Goal: Book appointment/travel/reservation

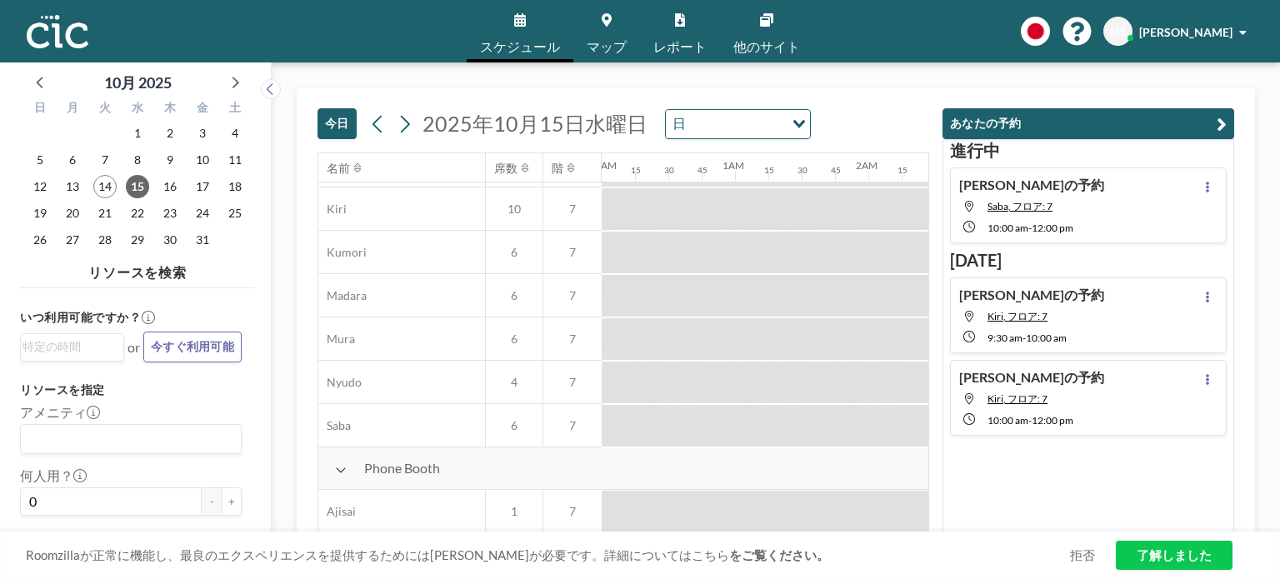
scroll to position [333, 0]
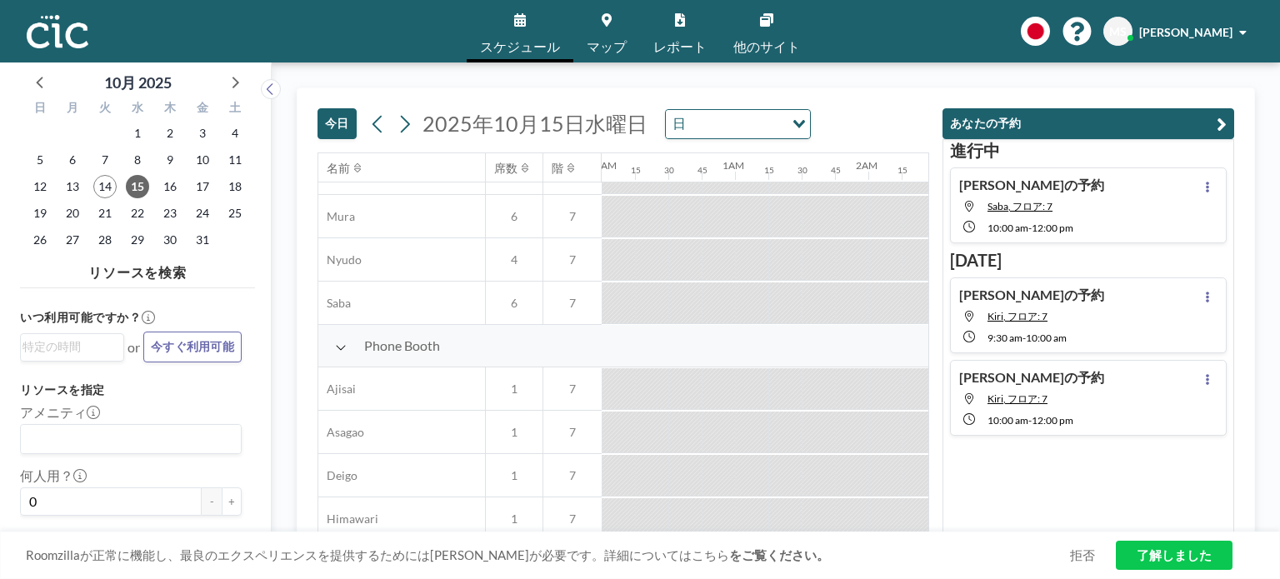
click at [338, 132] on button "今日" at bounding box center [337, 123] width 39 height 31
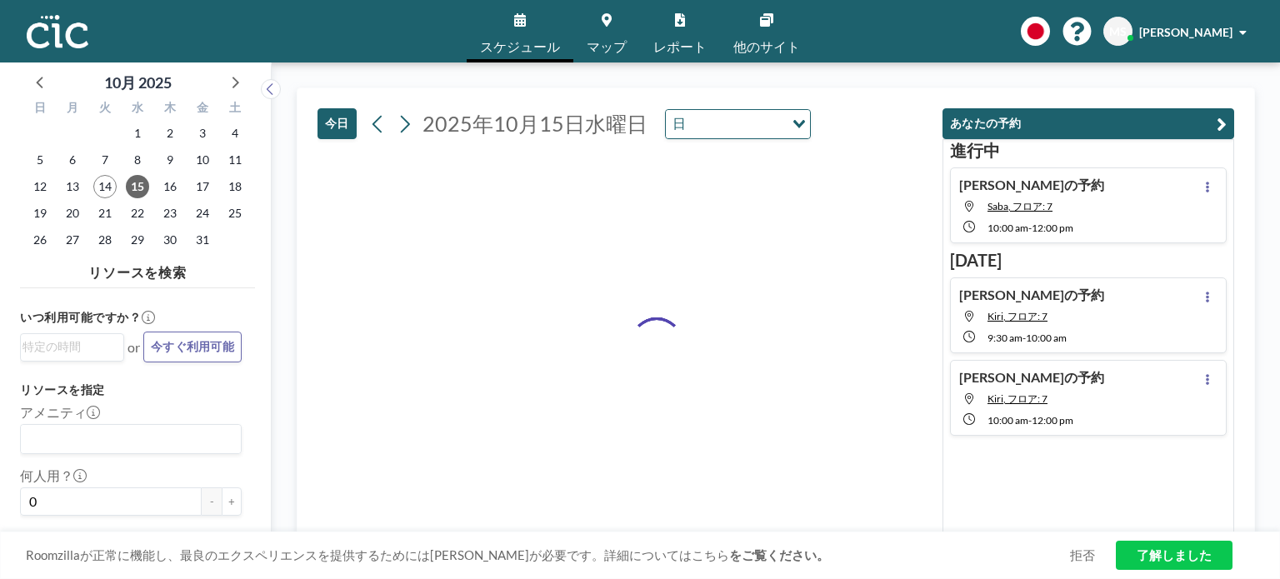
drag, startPoint x: 336, startPoint y: 132, endPoint x: 343, endPoint y: 139, distance: 10.6
click at [338, 136] on button "今日" at bounding box center [337, 123] width 39 height 31
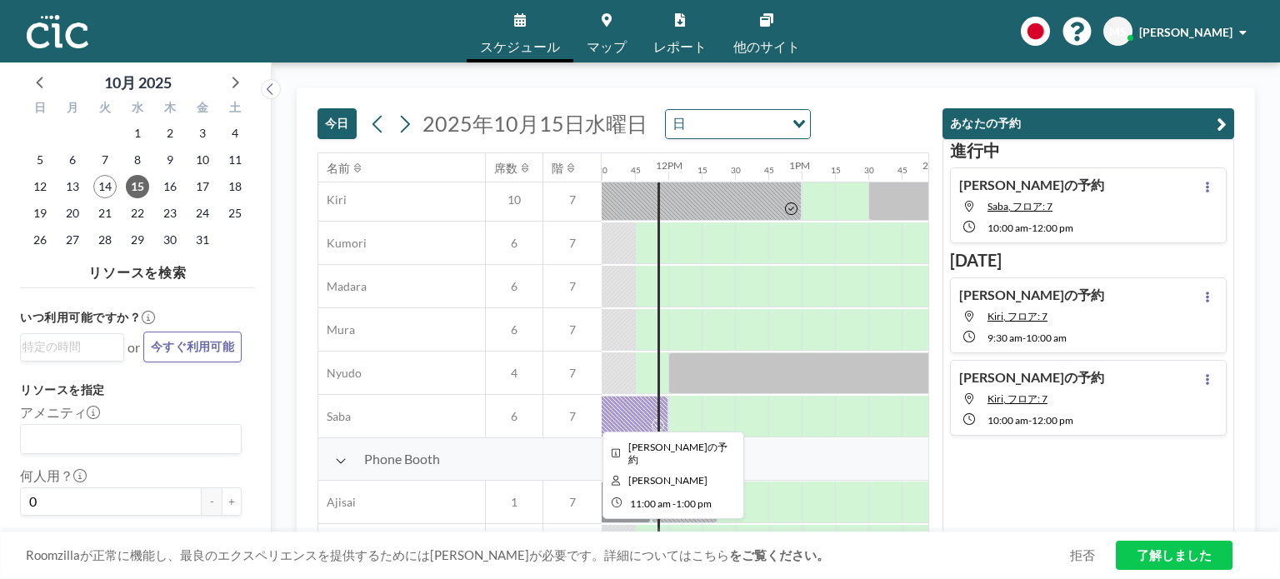
scroll to position [250, 1534]
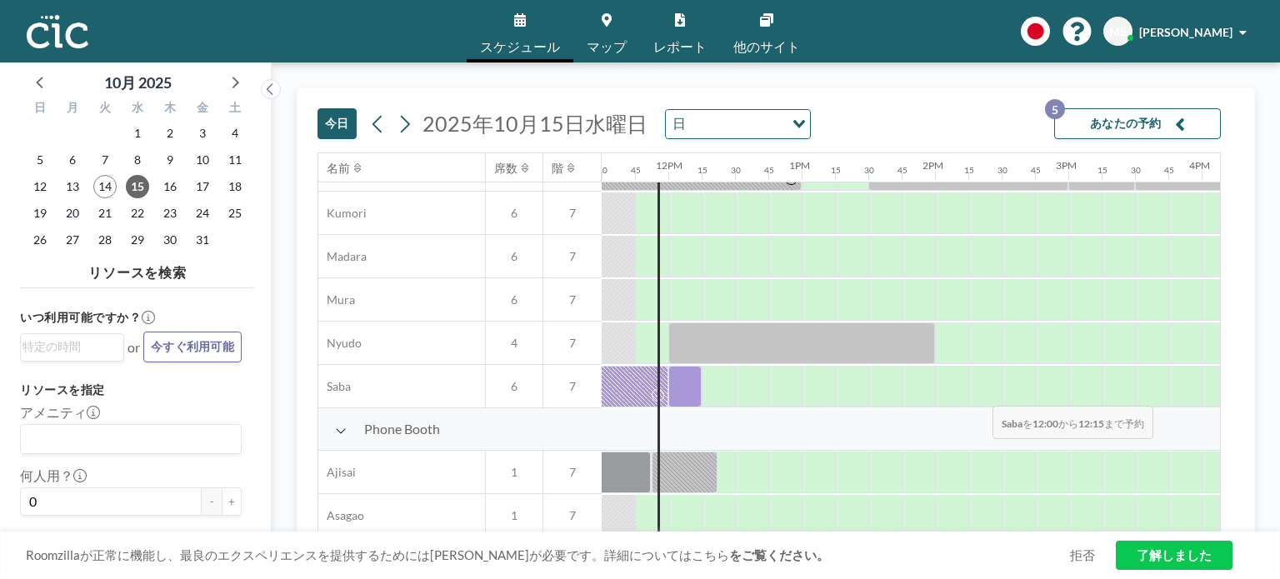
click at [688, 393] on div at bounding box center [685, 387] width 33 height 42
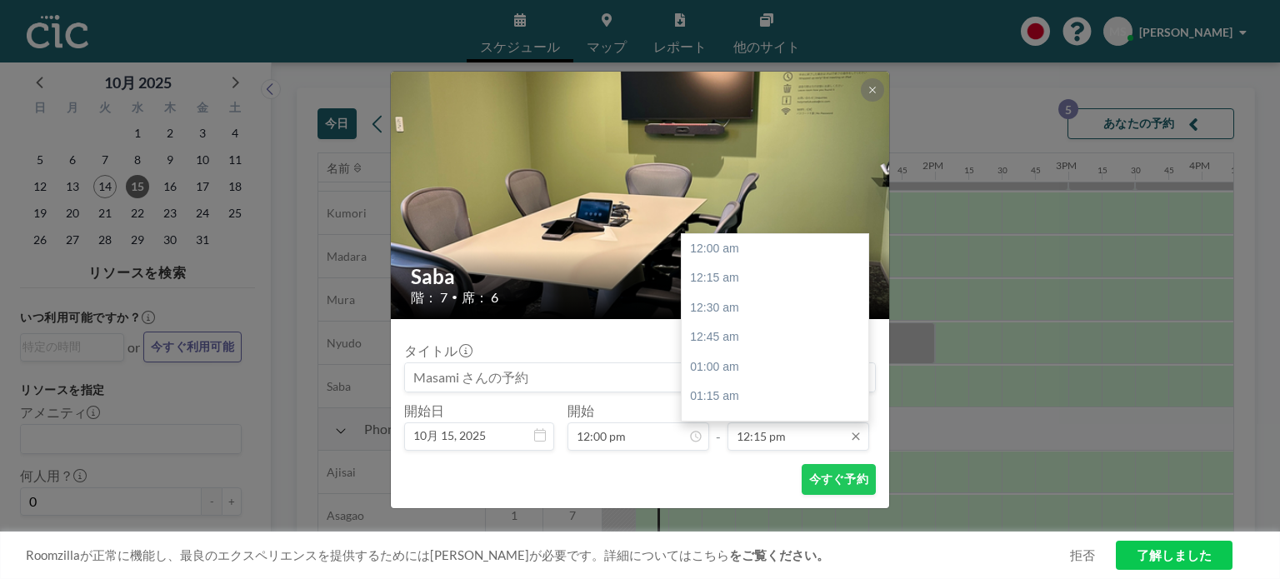
scroll to position [1454, 0]
click at [739, 429] on input "12:15 pm" at bounding box center [799, 437] width 142 height 28
click at [741, 277] on div "12:30 pm" at bounding box center [779, 278] width 195 height 30
type input "12:30 pm"
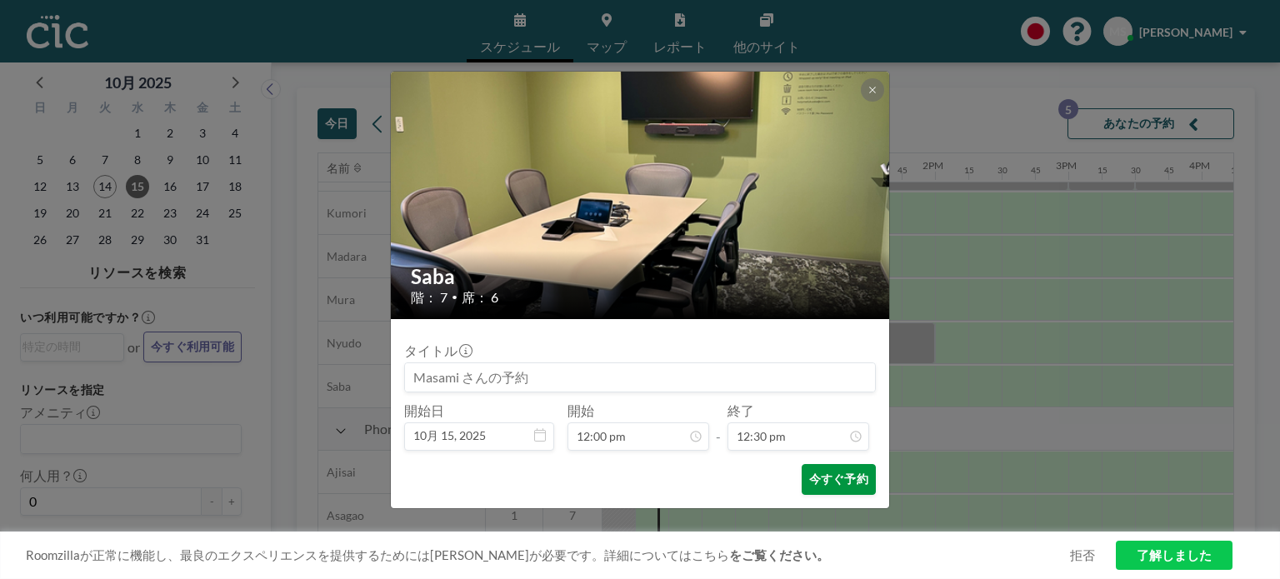
click at [816, 472] on button "今すぐ予約" at bounding box center [839, 479] width 74 height 31
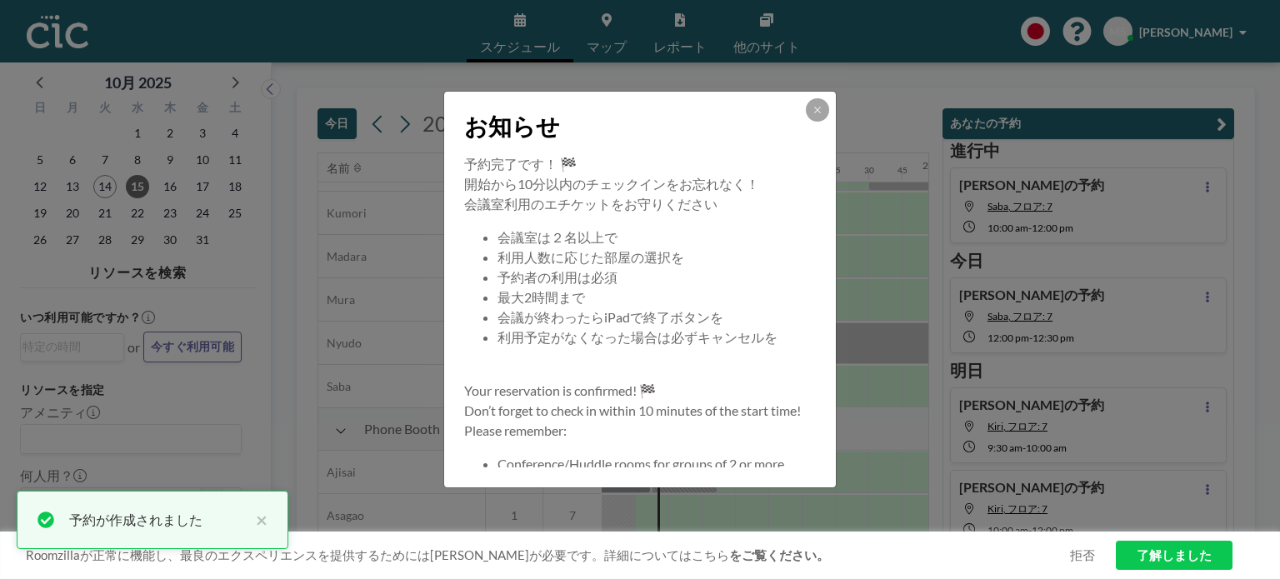
click at [806, 113] on div at bounding box center [817, 109] width 23 height 23
click at [814, 108] on icon at bounding box center [818, 110] width 10 height 10
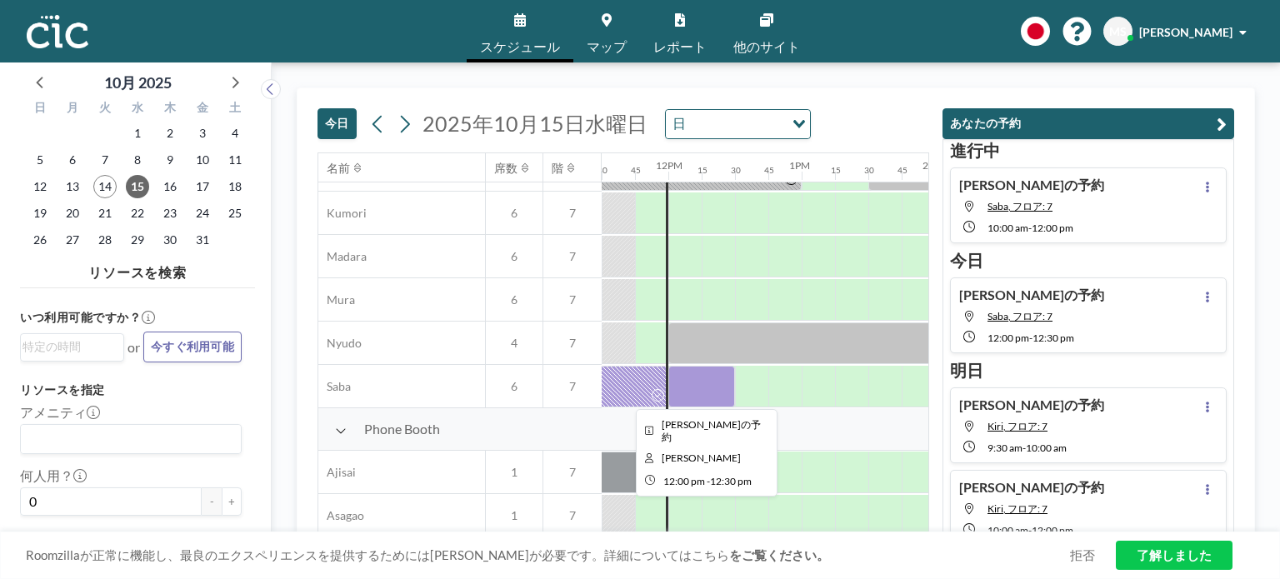
click at [698, 378] on div at bounding box center [702, 387] width 67 height 42
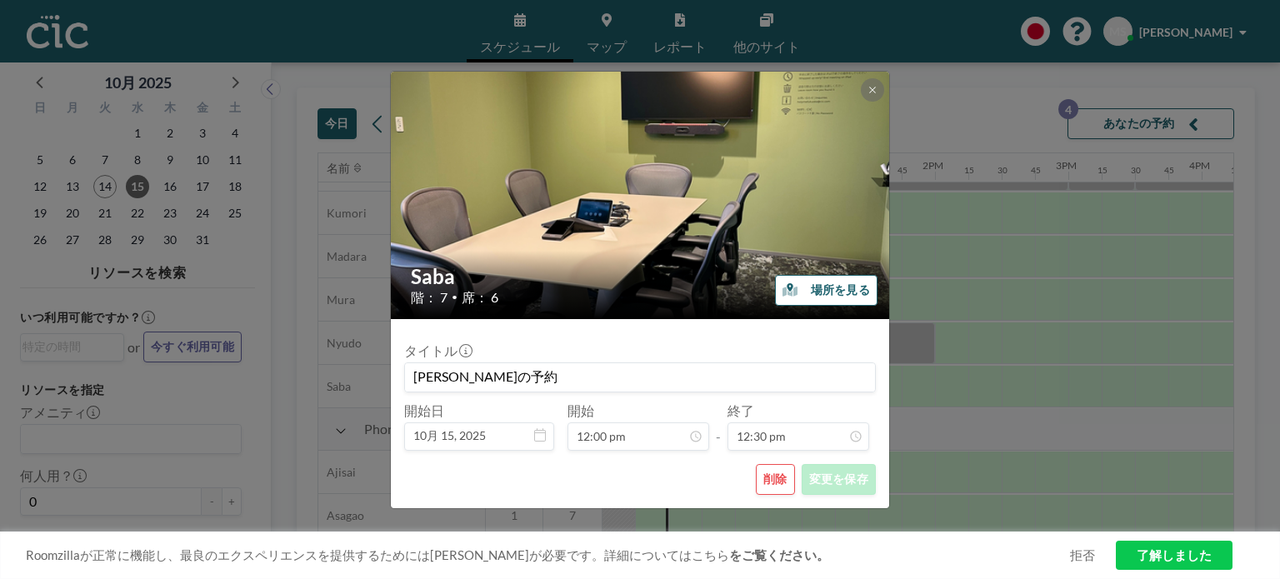
scroll to position [1484, 0]
click at [784, 481] on button "削除" at bounding box center [775, 479] width 39 height 31
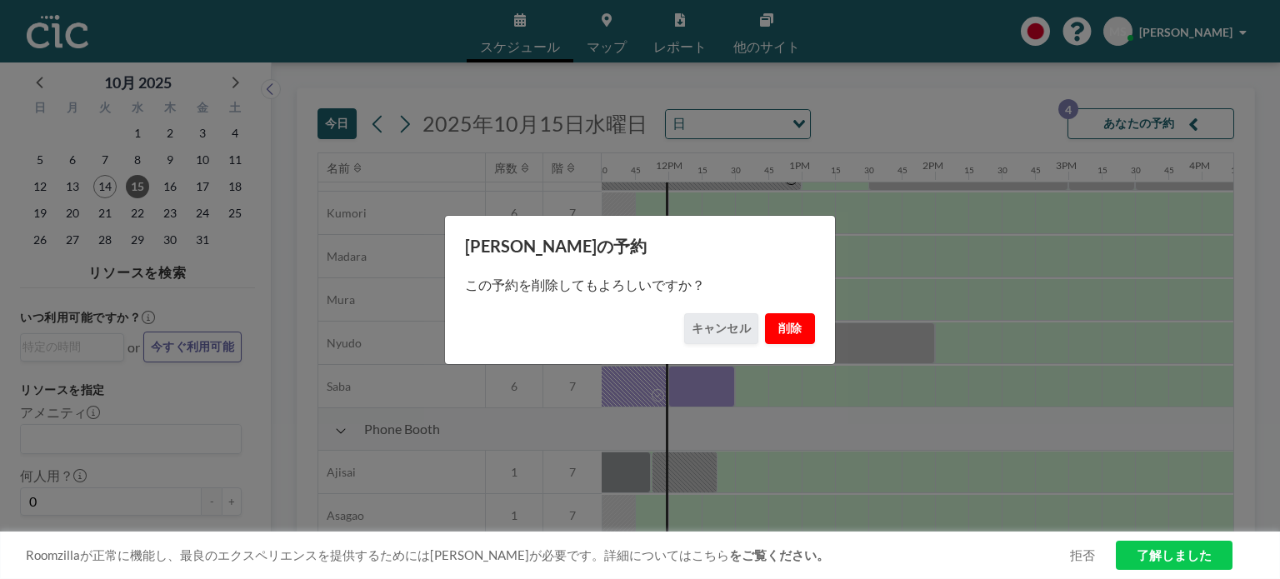
click at [797, 320] on button "削除" at bounding box center [790, 328] width 50 height 31
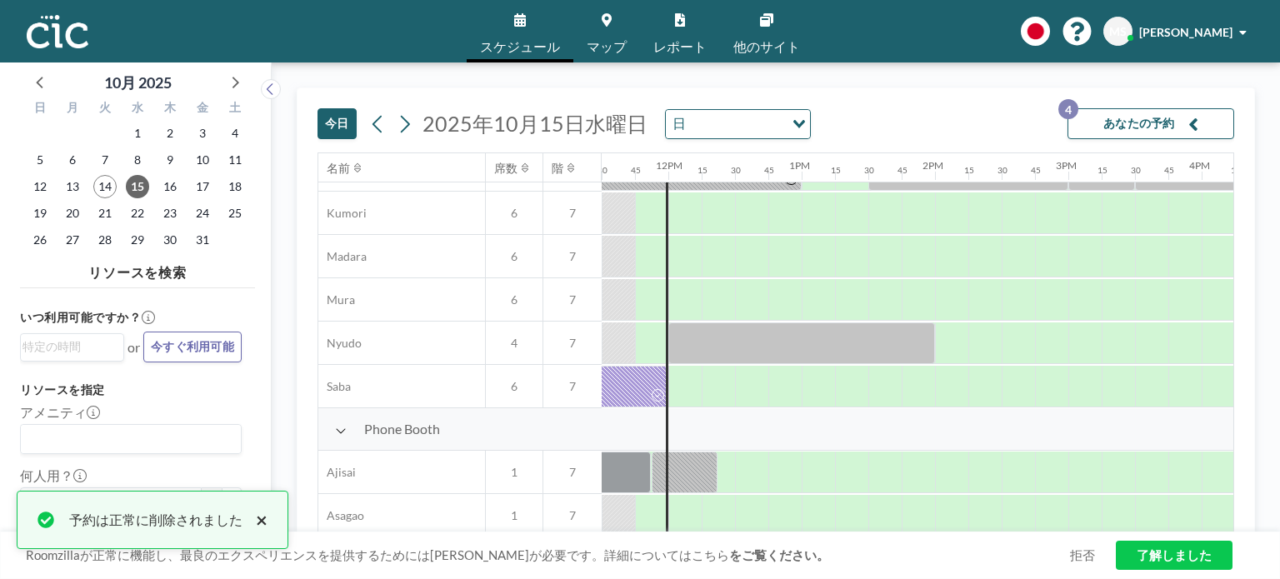
click at [261, 520] on button "×" at bounding box center [258, 520] width 20 height 20
